Goal: Information Seeking & Learning: Learn about a topic

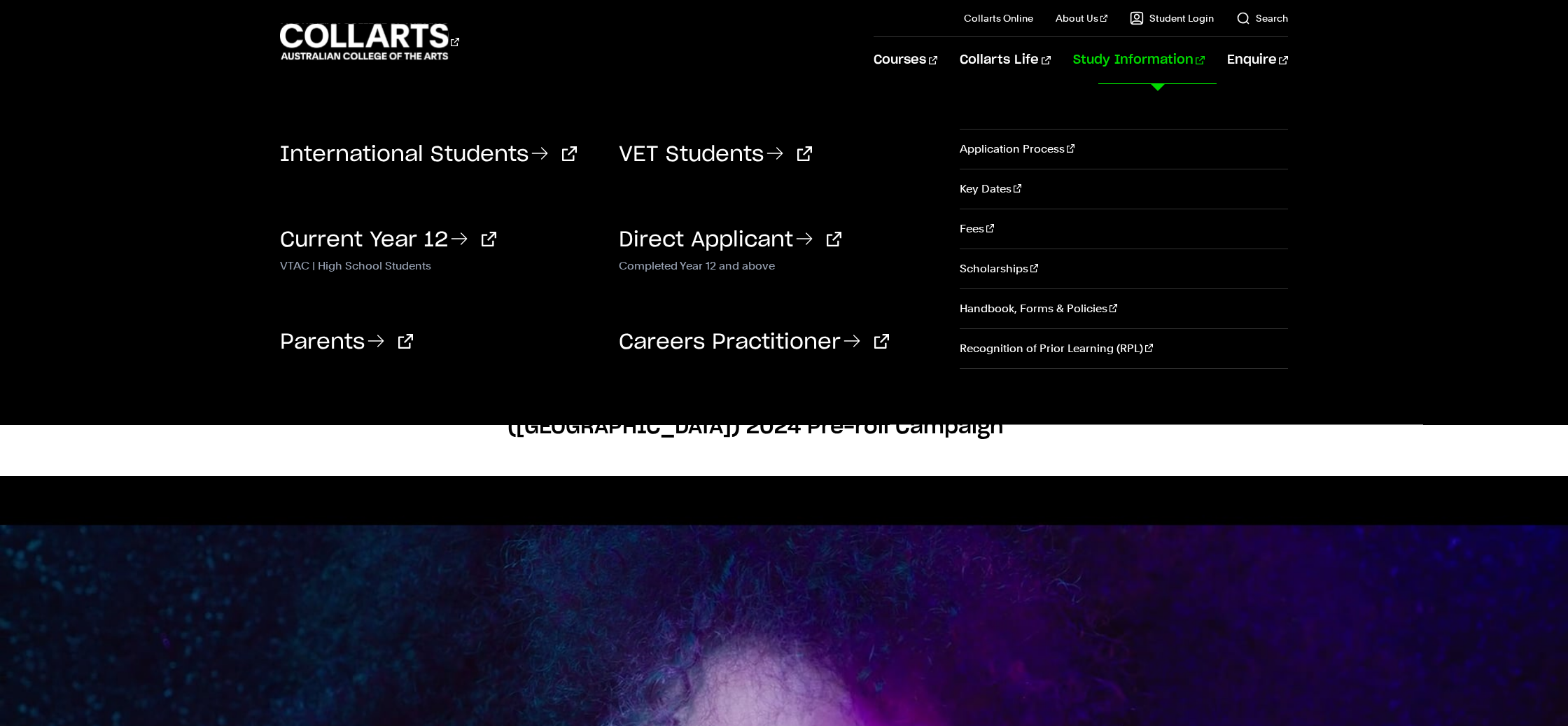
scroll to position [1646, 0]
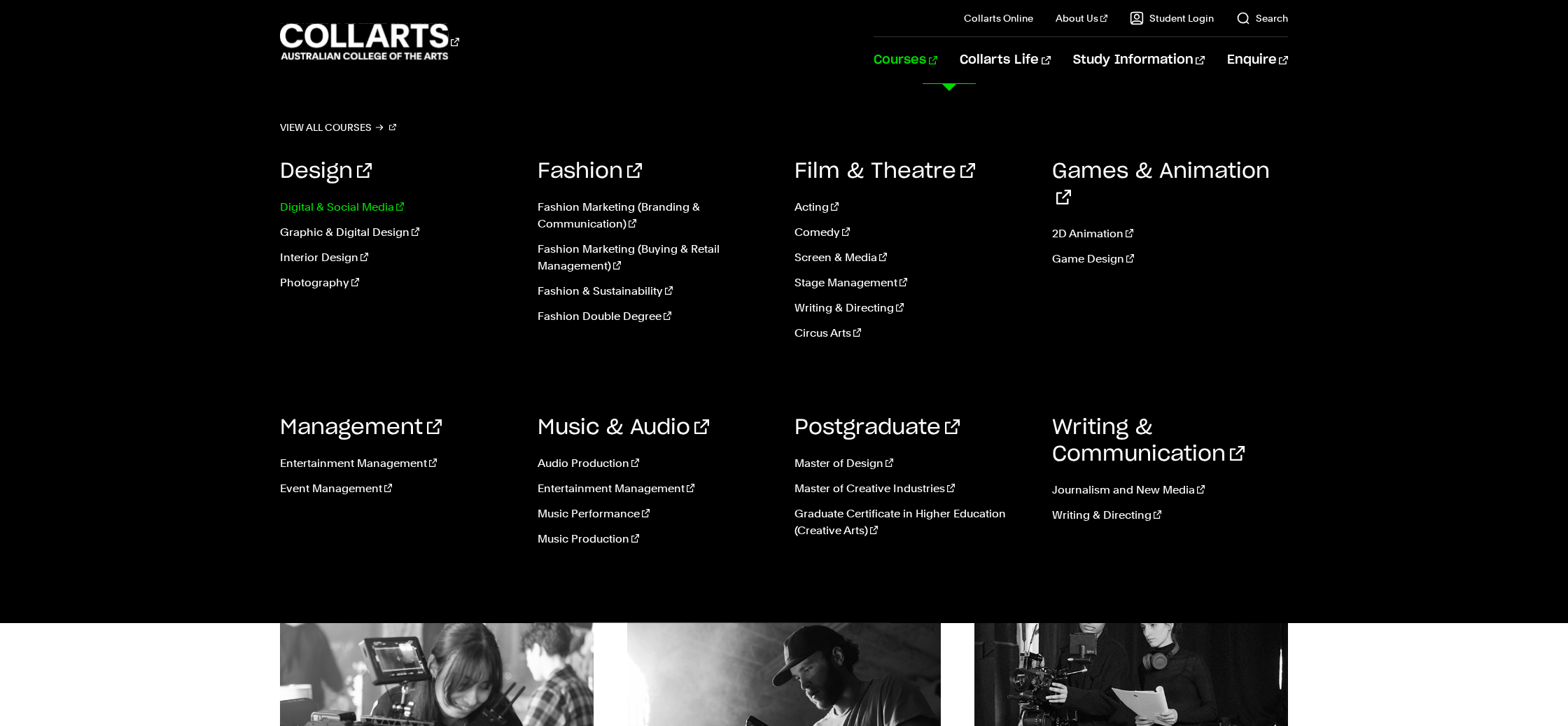
click at [367, 209] on link "Digital & Social Media" at bounding box center [399, 208] width 237 height 17
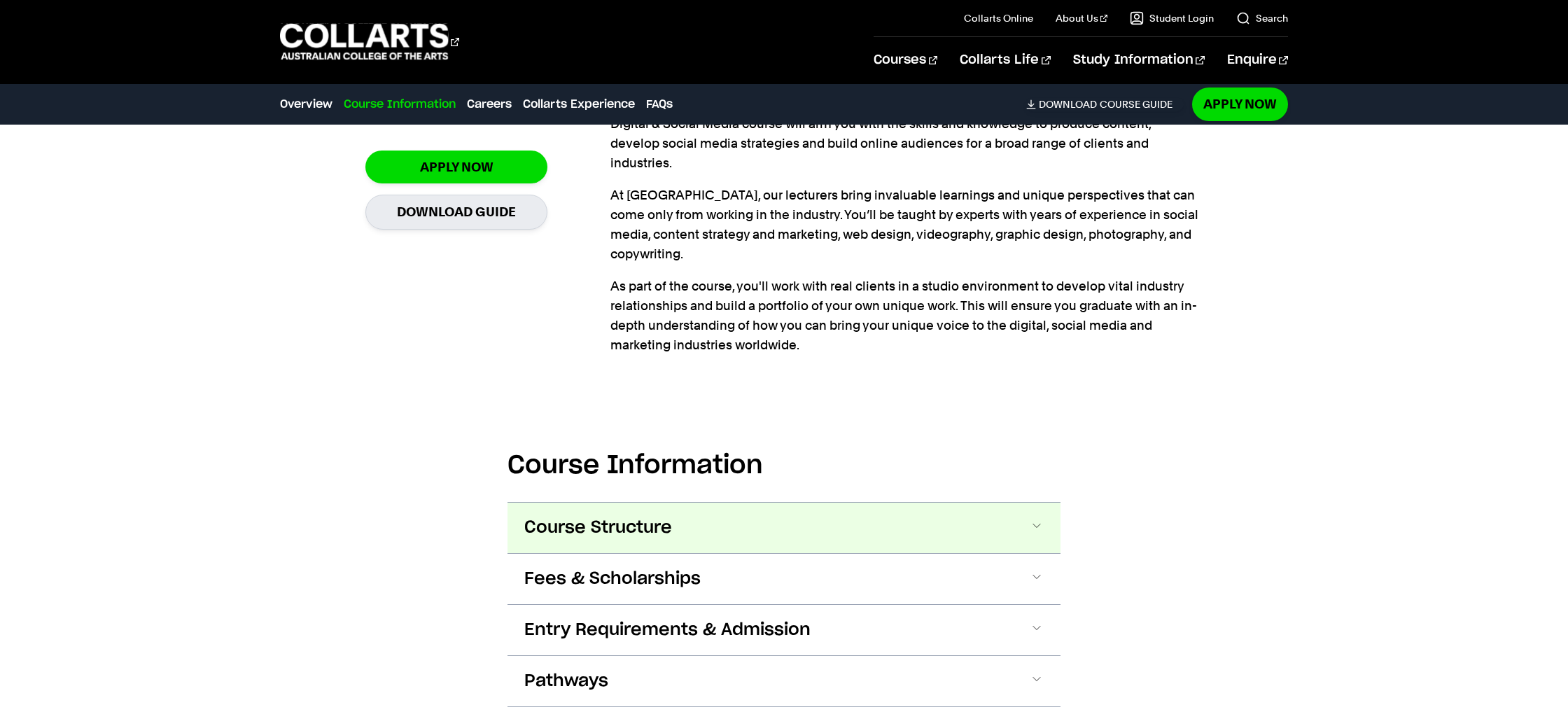
click at [979, 503] on button "Course Structure" at bounding box center [784, 528] width 553 height 50
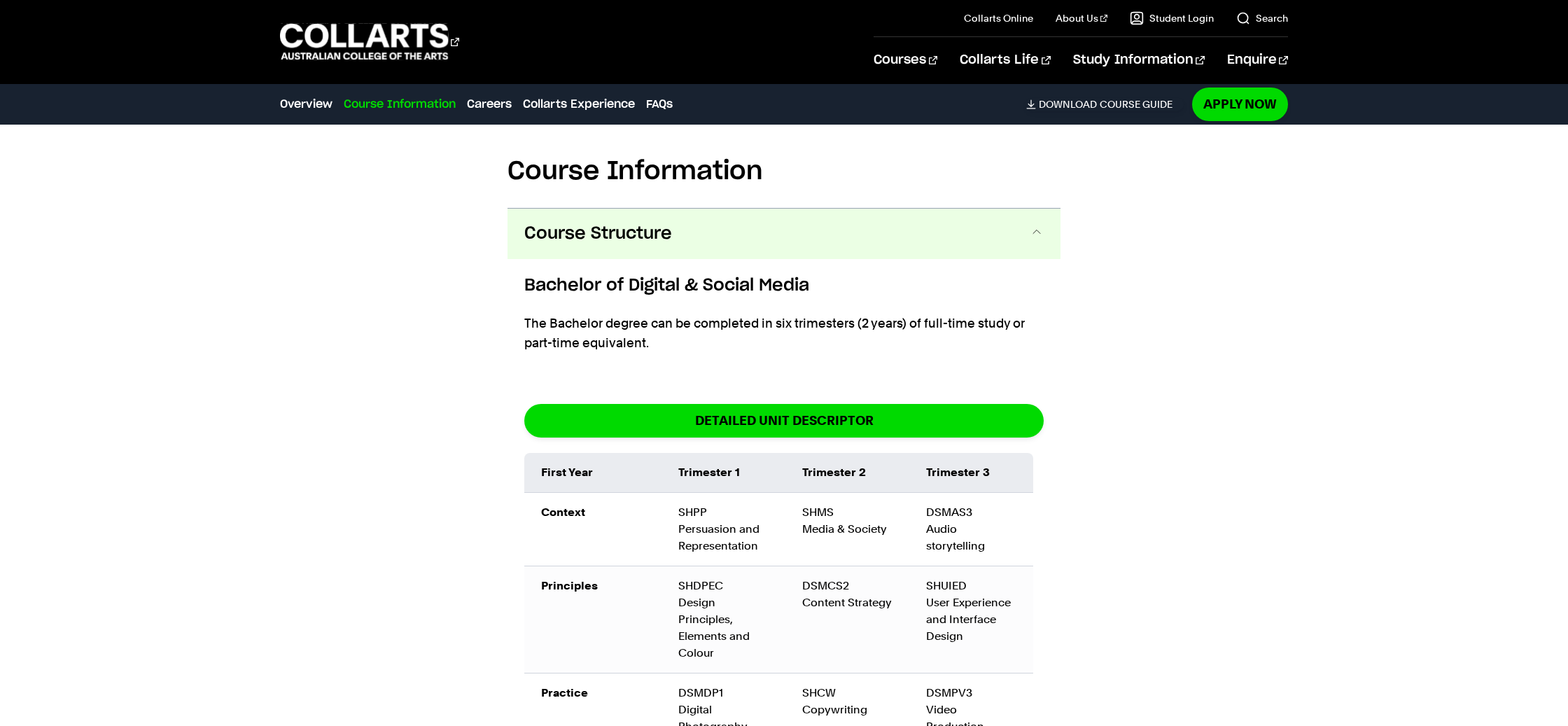
scroll to position [1610, 0]
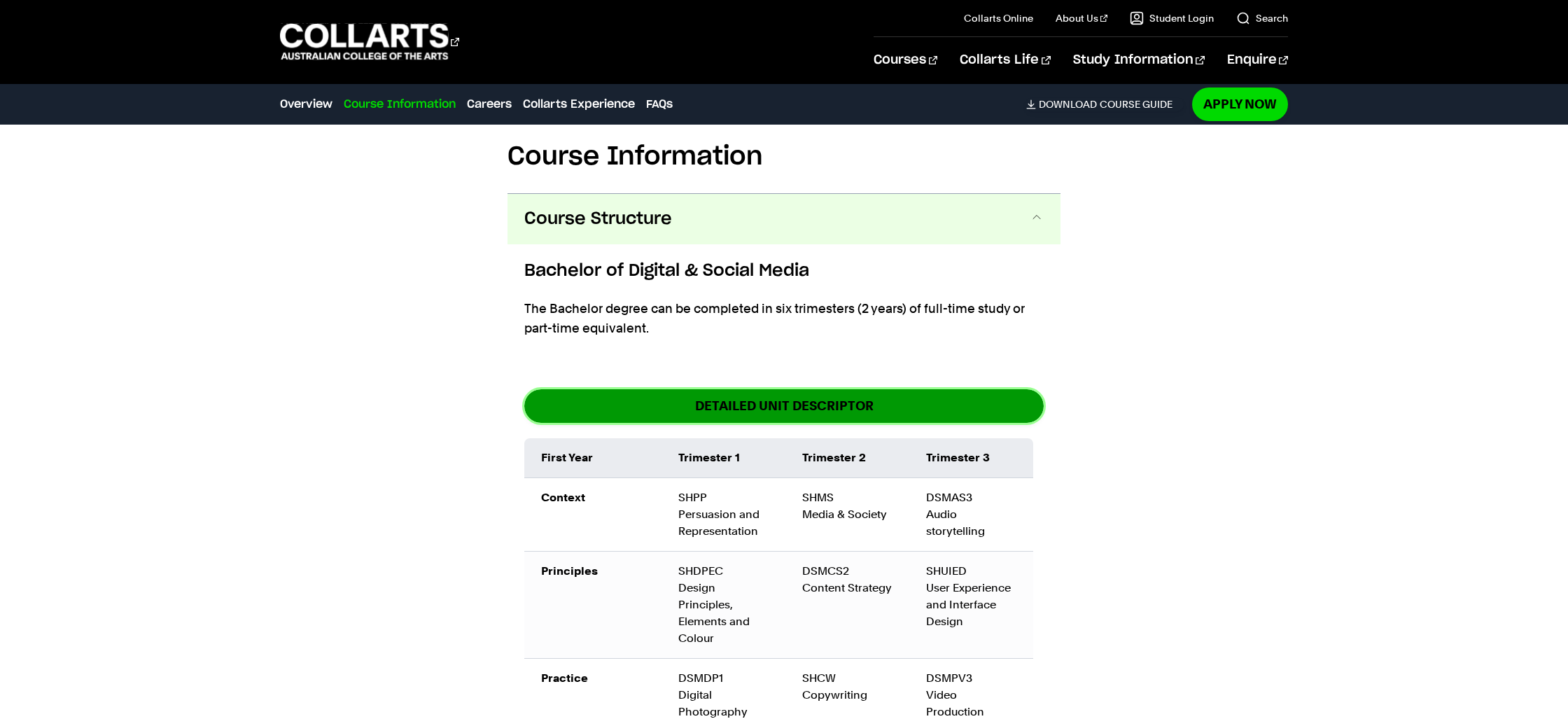
click at [809, 390] on link "DETAILED UNIT DESCRIPTOR" at bounding box center [784, 406] width 519 height 33
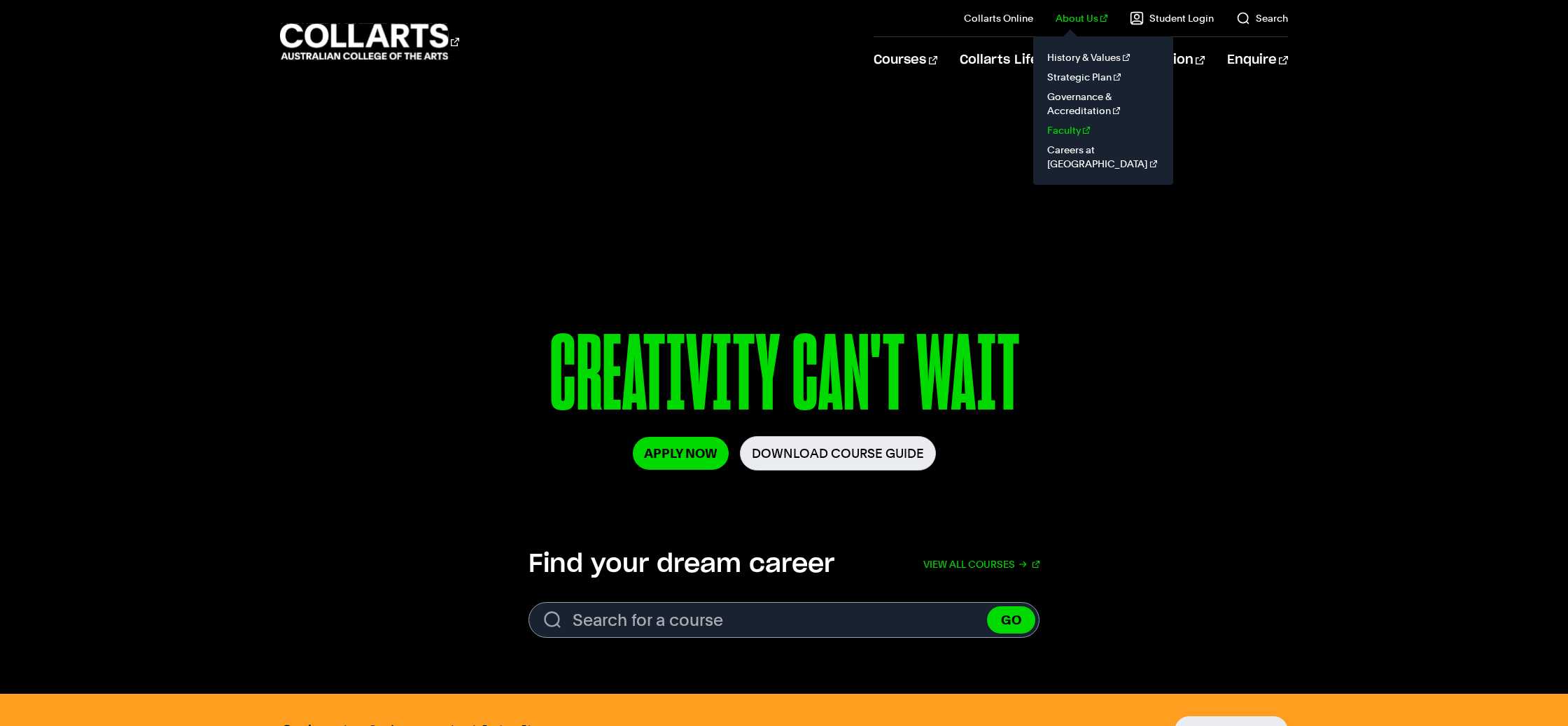
click at [1096, 133] on link "Faculty" at bounding box center [1104, 130] width 117 height 20
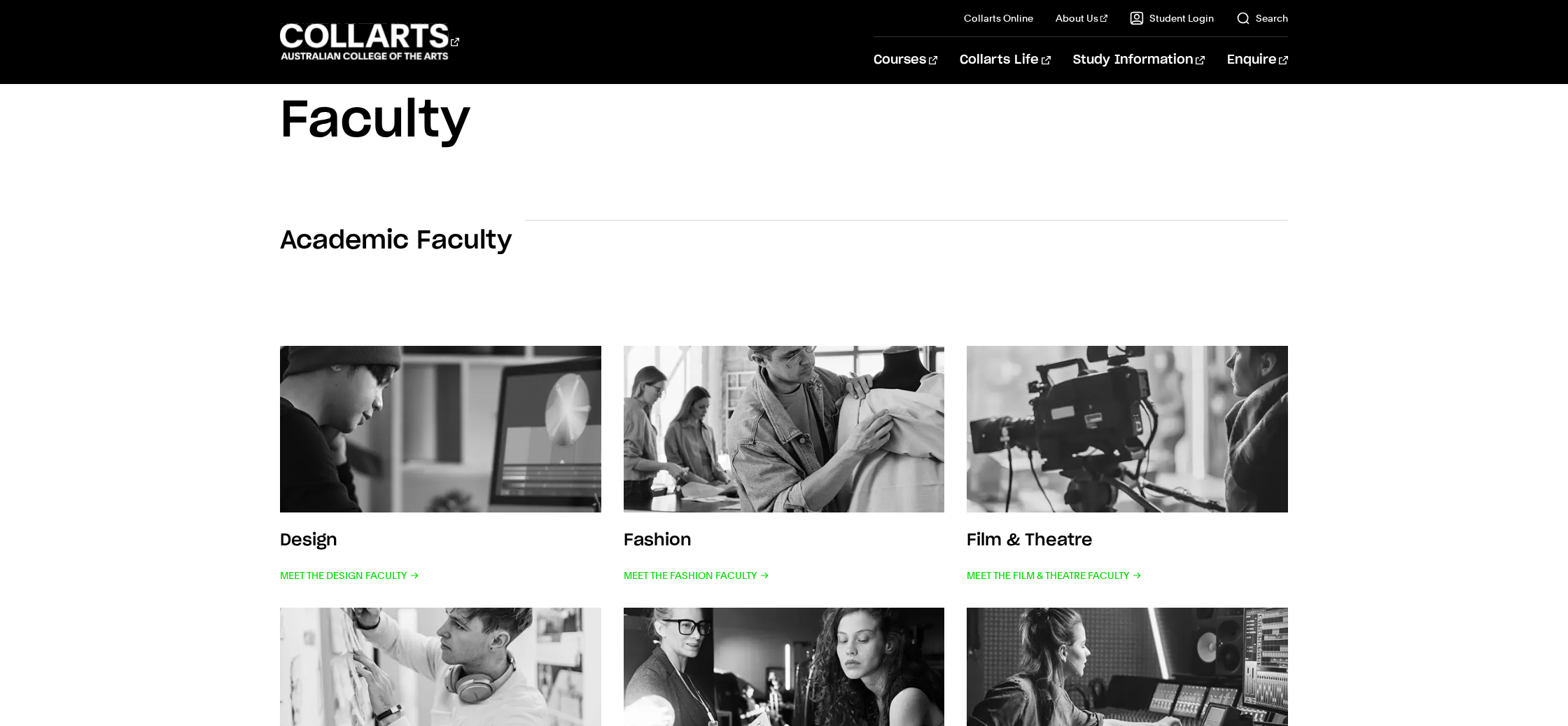
scroll to position [78, 0]
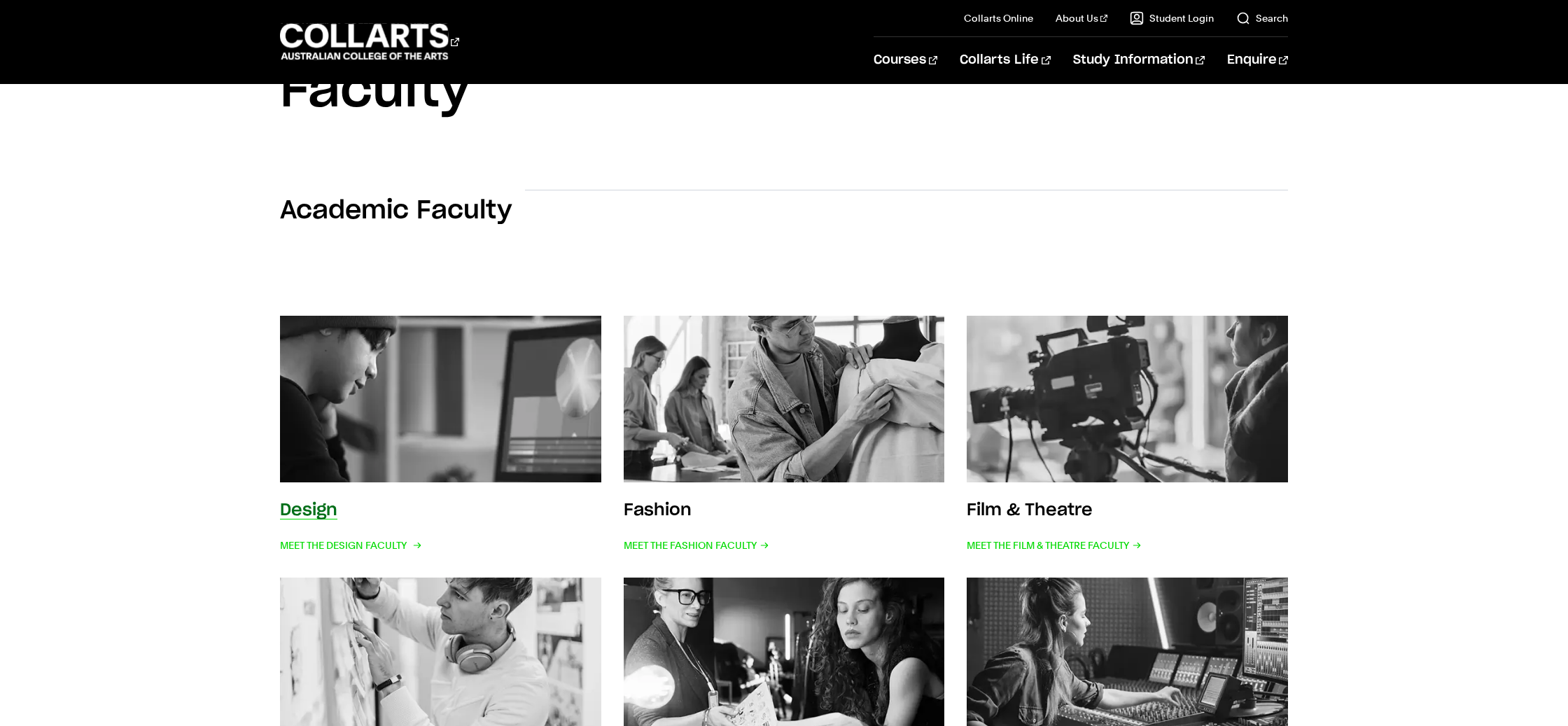
click at [424, 401] on img at bounding box center [441, 399] width 353 height 184
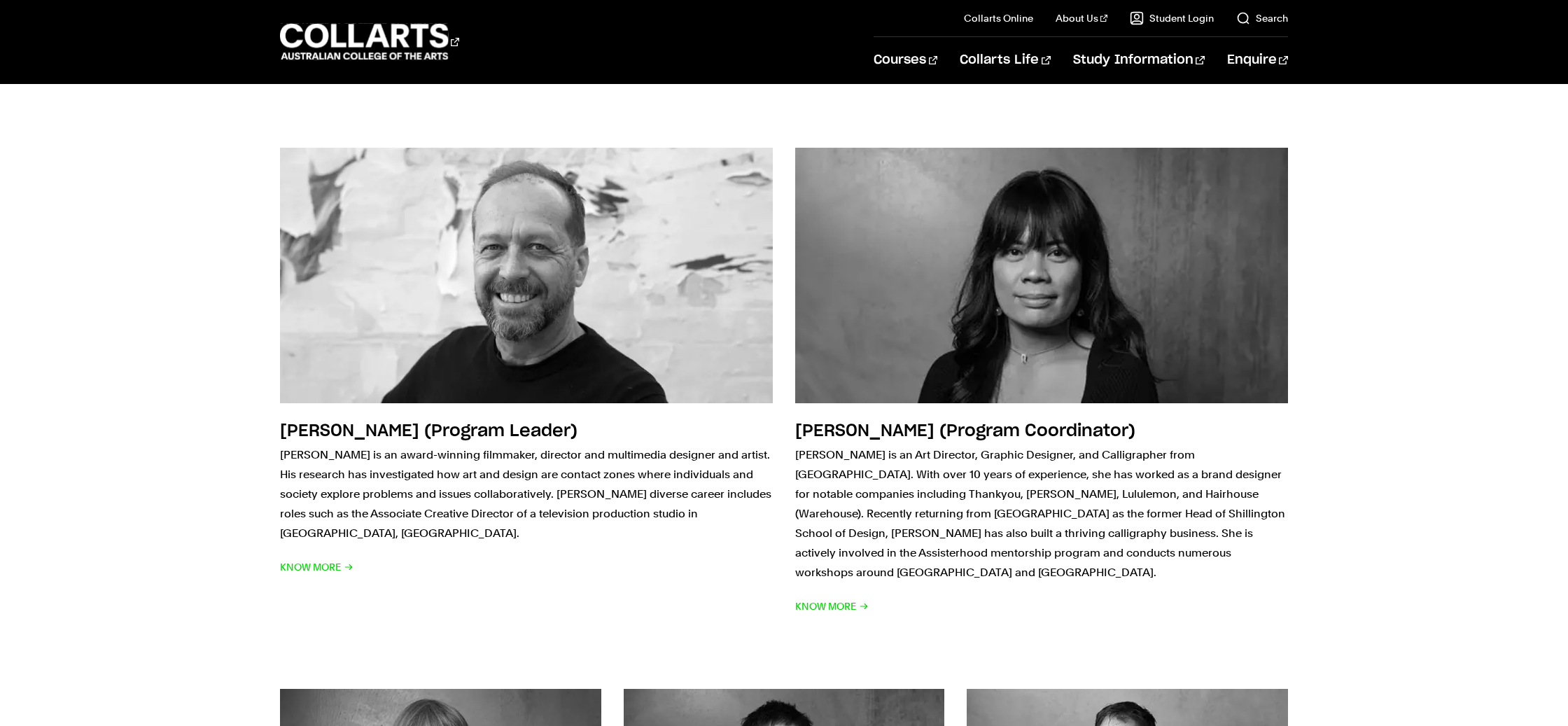
scroll to position [254, 0]
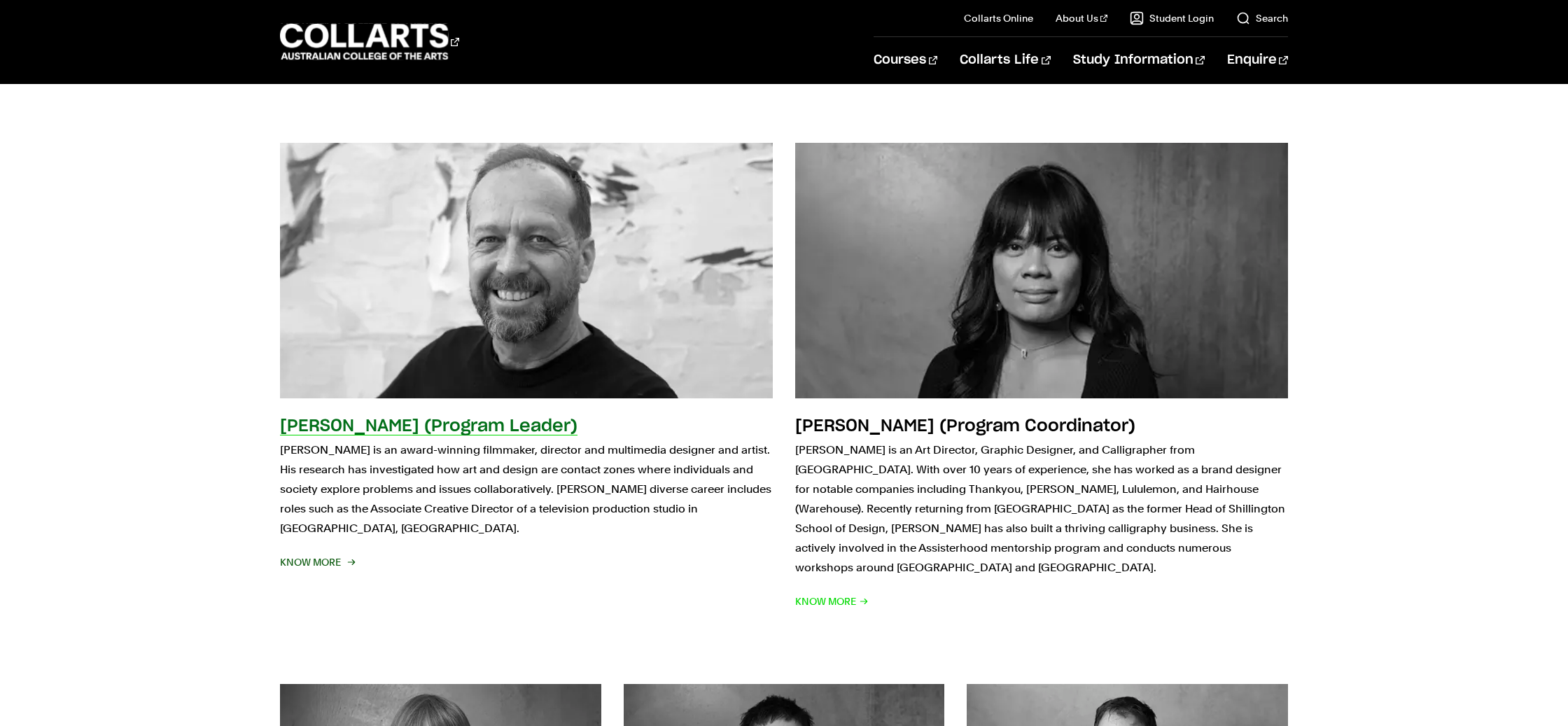
click at [308, 553] on span "Know More" at bounding box center [317, 562] width 74 height 20
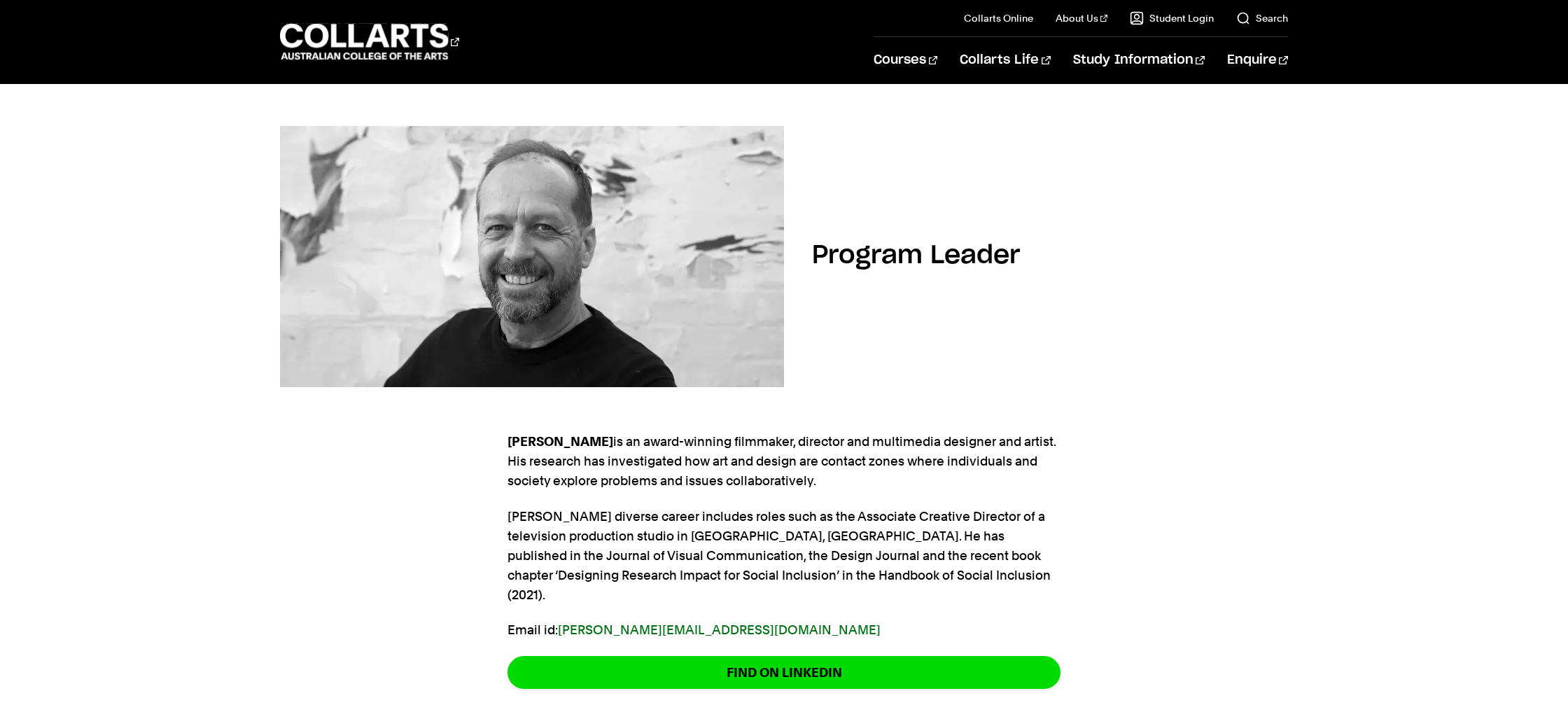
scroll to position [144, 0]
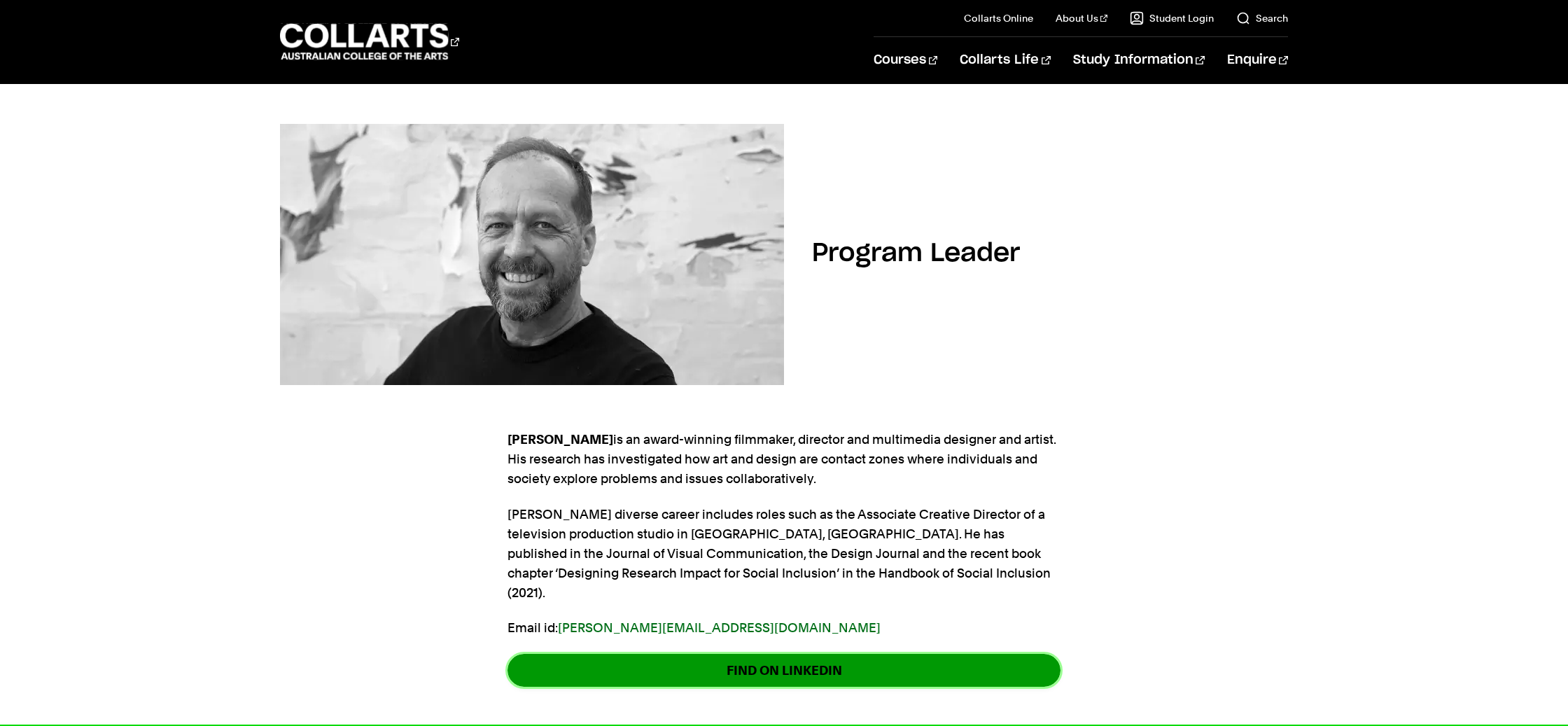
click at [892, 654] on link "FIND ON LINKEDIN" at bounding box center [784, 670] width 553 height 33
